Goal: Check status: Check status

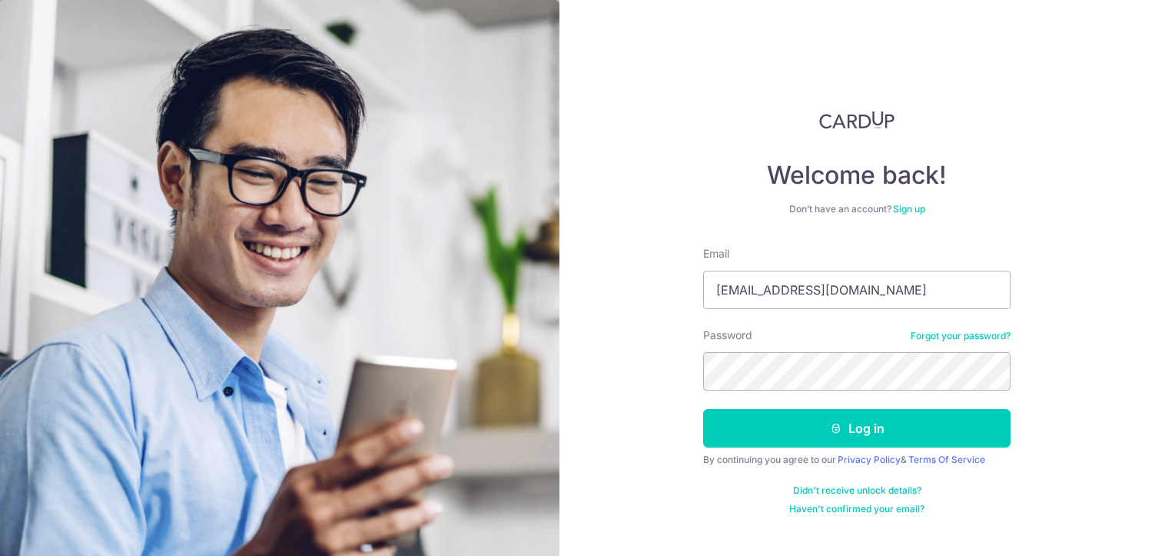
type input "[EMAIL_ADDRESS][DOMAIN_NAME]"
click at [703, 409] on button "Log in" at bounding box center [856, 428] width 307 height 38
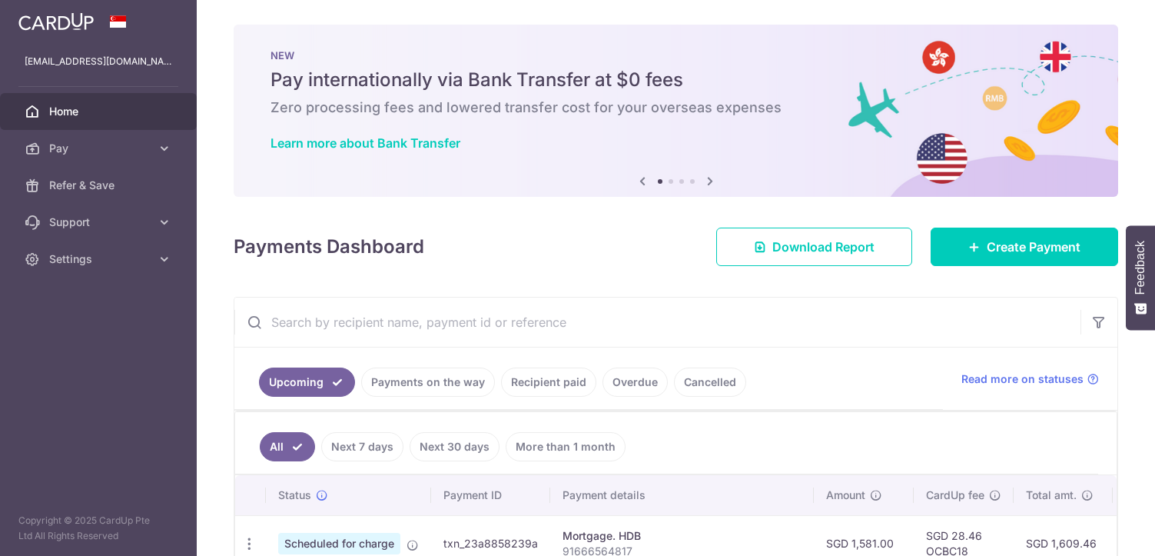
click at [682, 384] on link "Cancelled" at bounding box center [710, 381] width 72 height 29
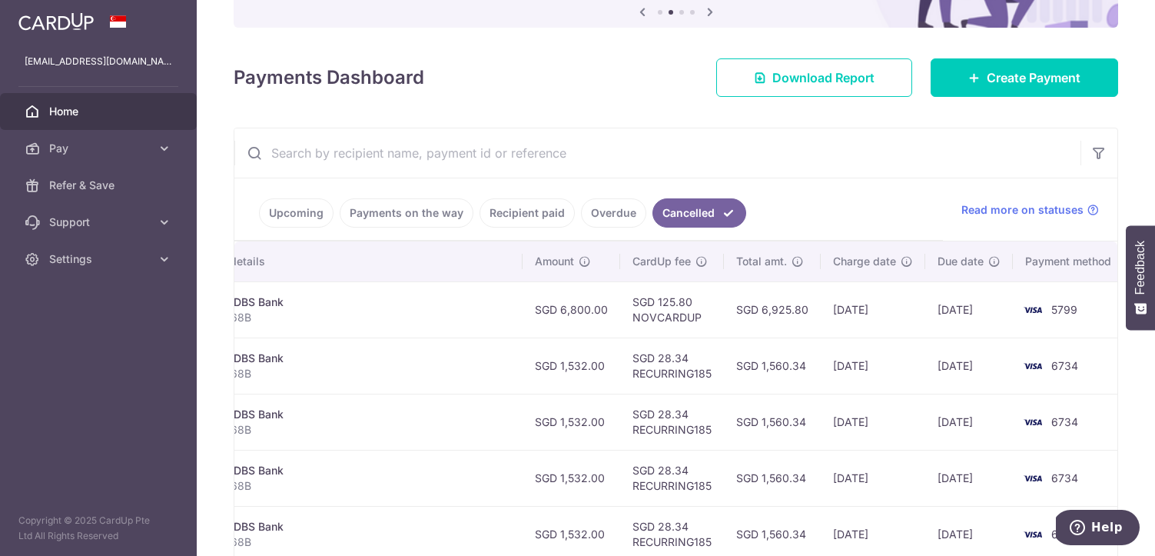
click at [955, 266] on span "Due date" at bounding box center [961, 261] width 46 height 15
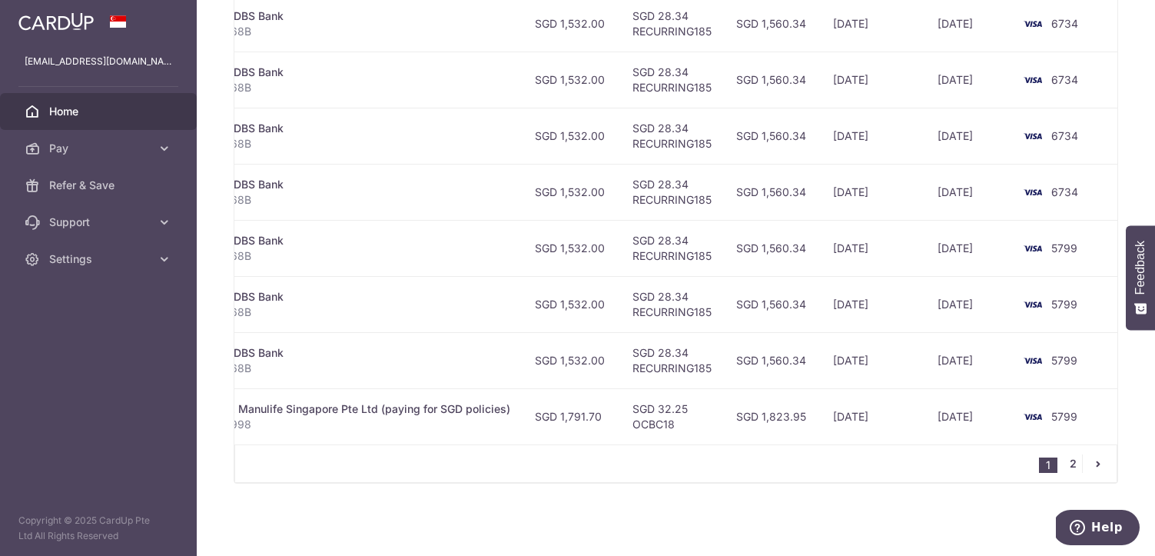
click at [1067, 464] on link "2" at bounding box center [1073, 463] width 18 height 18
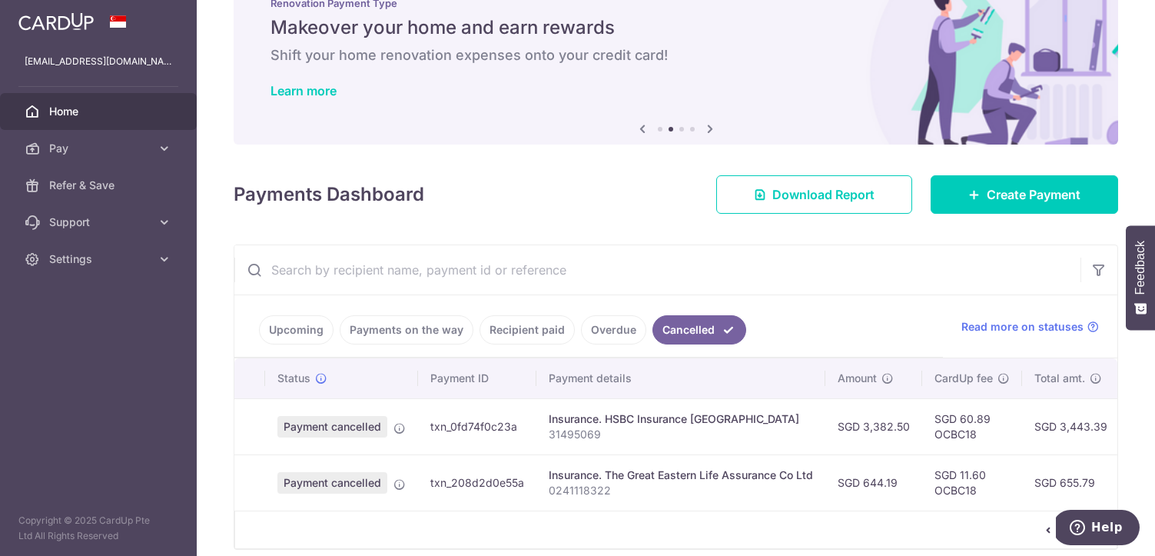
scroll to position [118, 0]
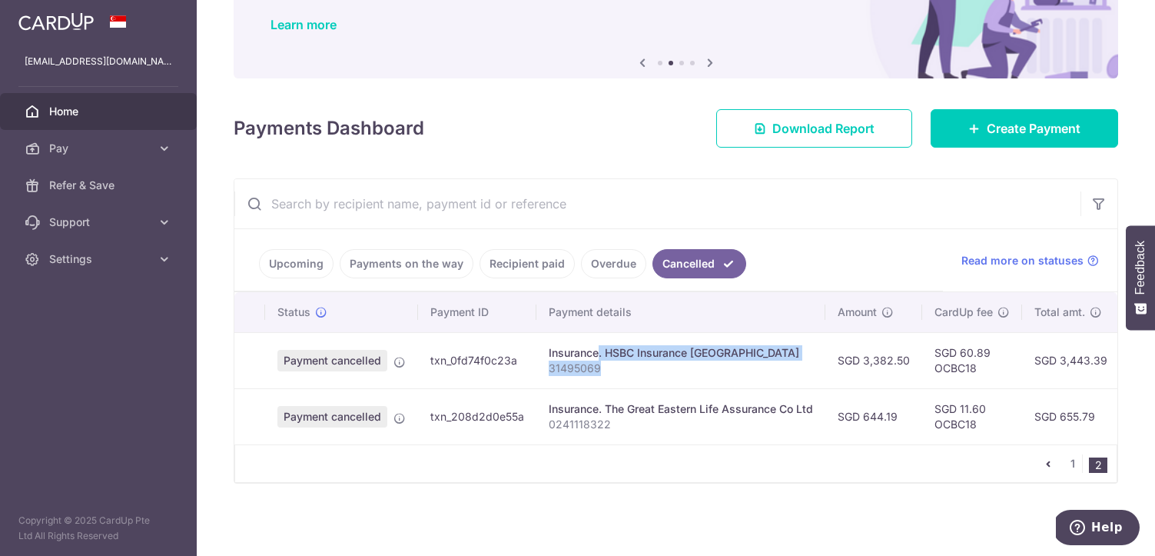
drag, startPoint x: 638, startPoint y: 374, endPoint x: 547, endPoint y: 354, distance: 93.6
click at [547, 354] on td "Insurance. HSBC Insurance [GEOGRAPHIC_DATA] 31495069" at bounding box center [681, 360] width 289 height 56
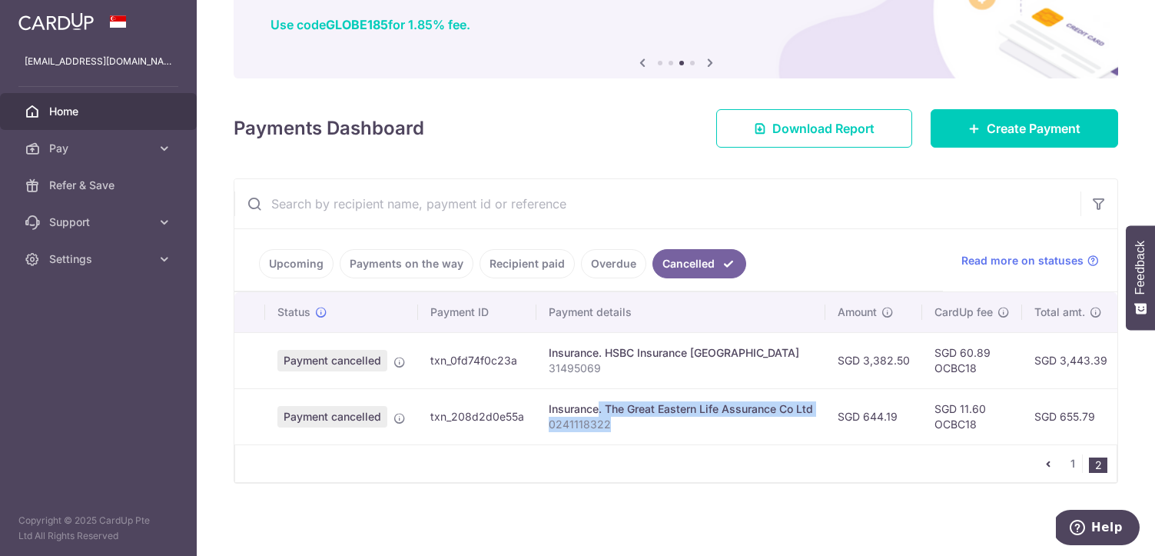
drag, startPoint x: 637, startPoint y: 429, endPoint x: 538, endPoint y: 410, distance: 100.9
click at [538, 410] on td "Insurance. The Great Eastern Life Assurance Co Ltd 0241118322" at bounding box center [681, 416] width 289 height 56
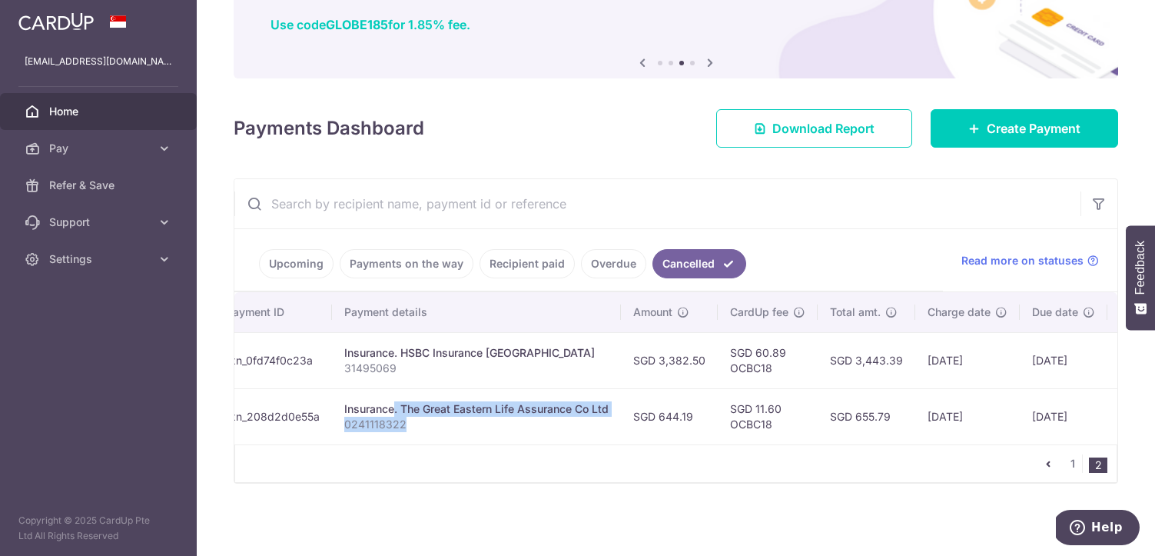
scroll to position [0, 303]
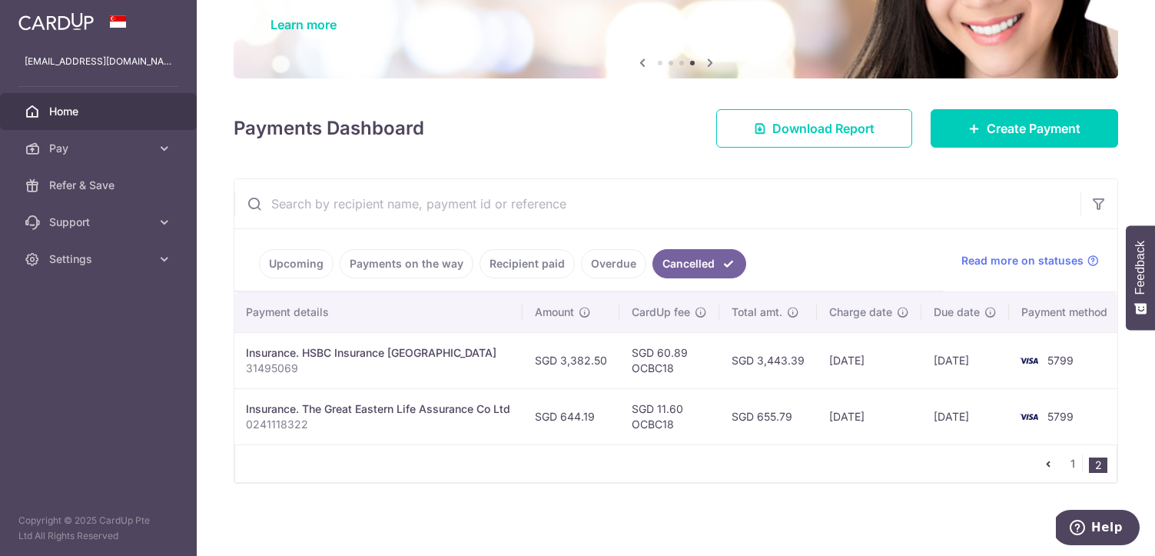
click at [287, 275] on link "Upcoming" at bounding box center [296, 263] width 75 height 29
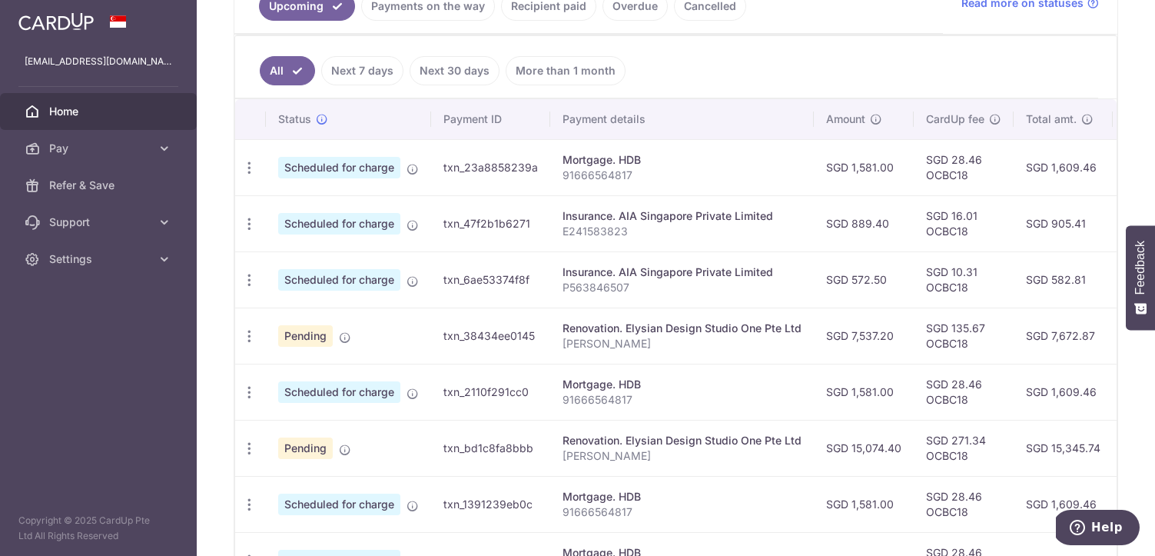
scroll to position [384, 0]
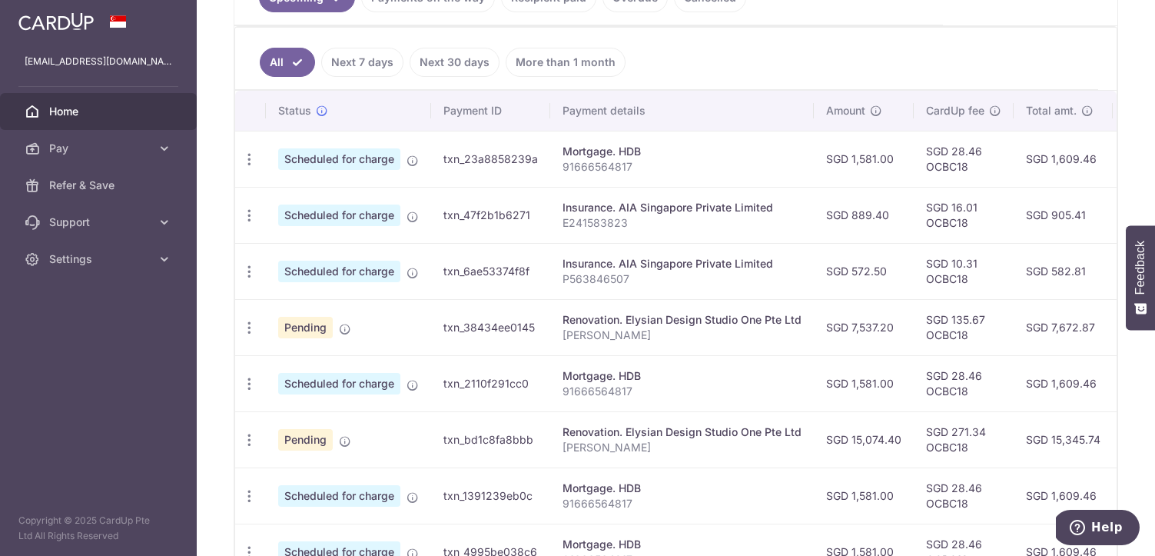
click at [457, 157] on td "txn_23a8858239a" at bounding box center [490, 159] width 119 height 56
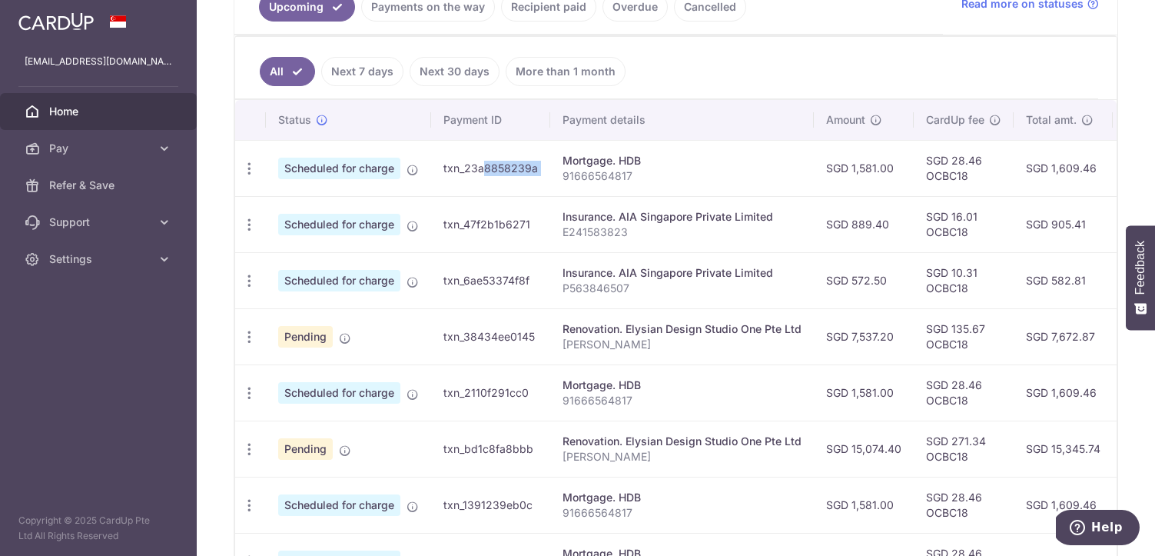
scroll to position [387, 0]
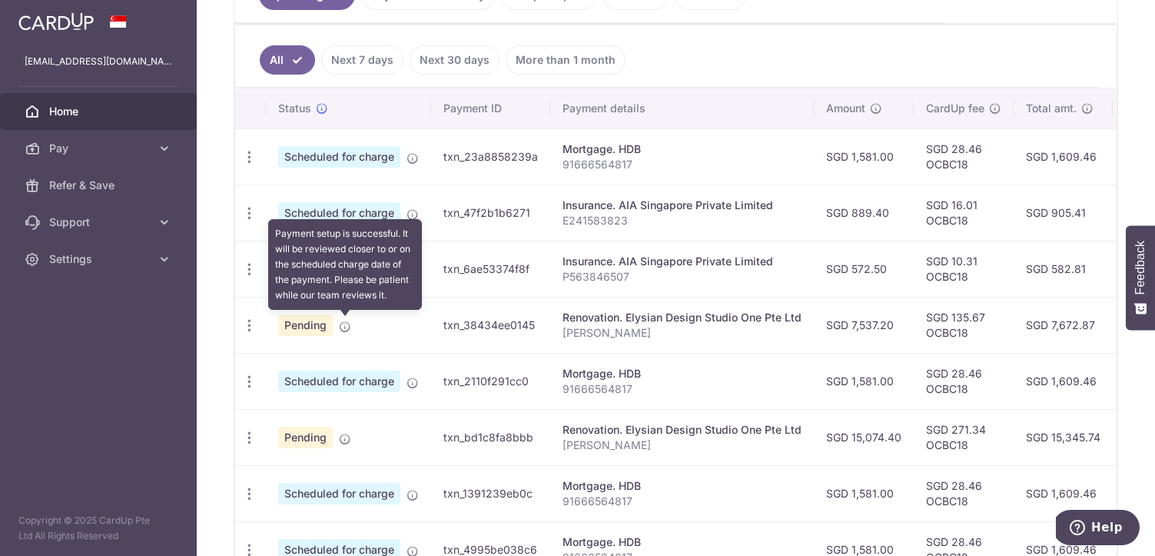
click at [344, 327] on icon at bounding box center [345, 327] width 12 height 12
